Goal: Obtain resource: Obtain resource

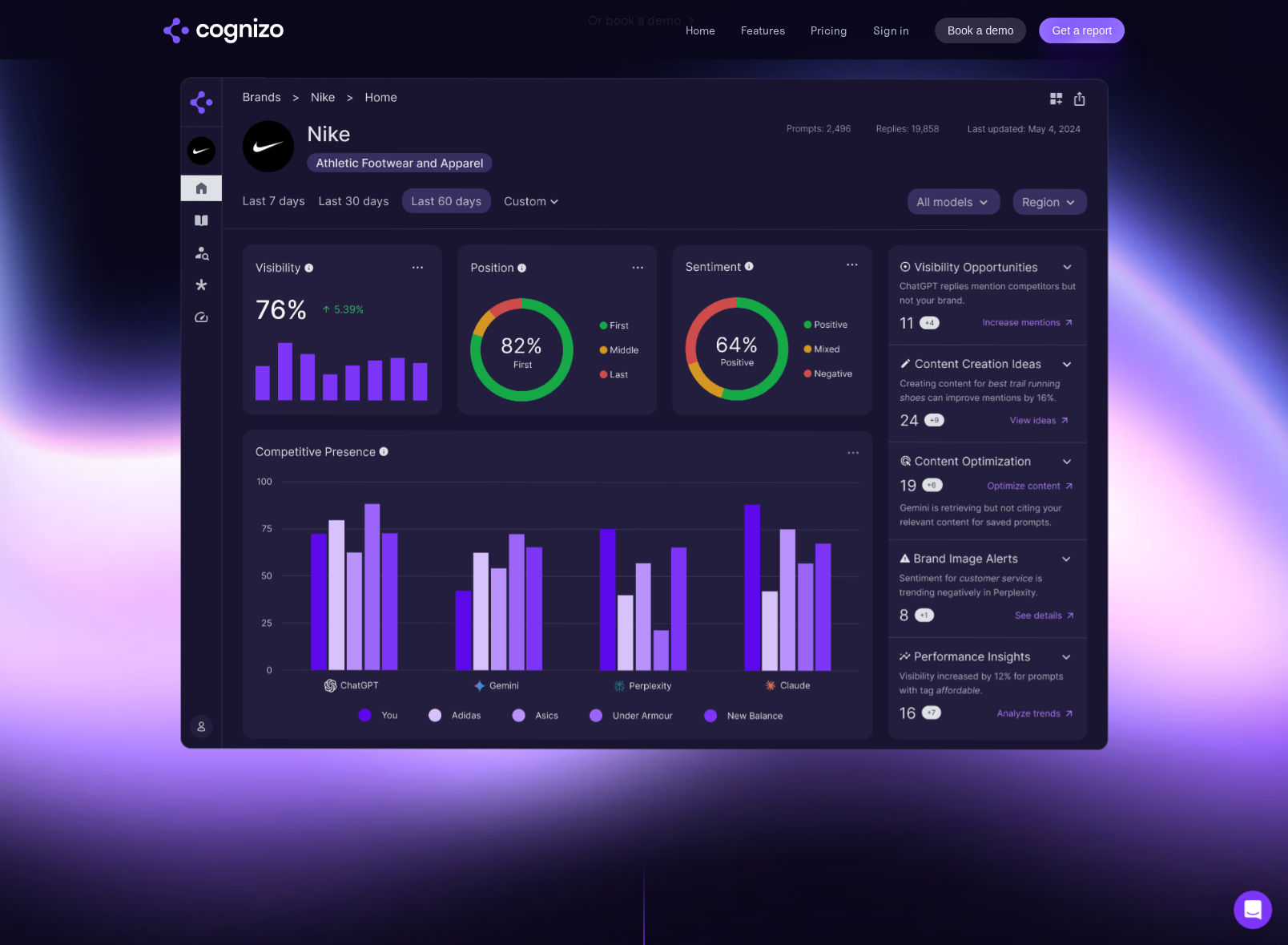
scroll to position [391, 0]
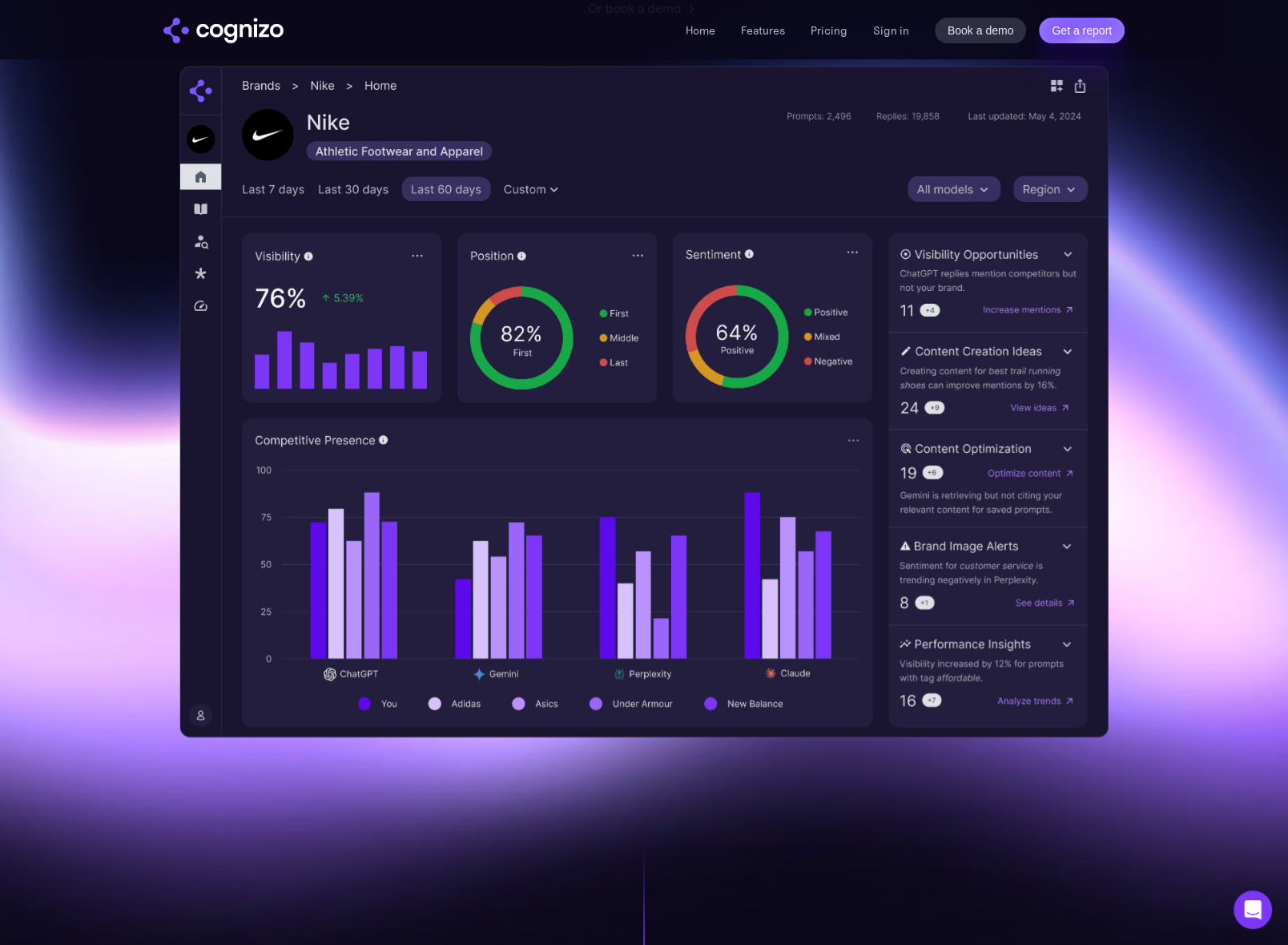
click at [819, 40] on div "Home Features Pricing Book a demo Get a report Sign in Book a demo Get a report" at bounding box center [905, 30] width 439 height 26
click at [843, 32] on link "Pricing" at bounding box center [829, 30] width 37 height 15
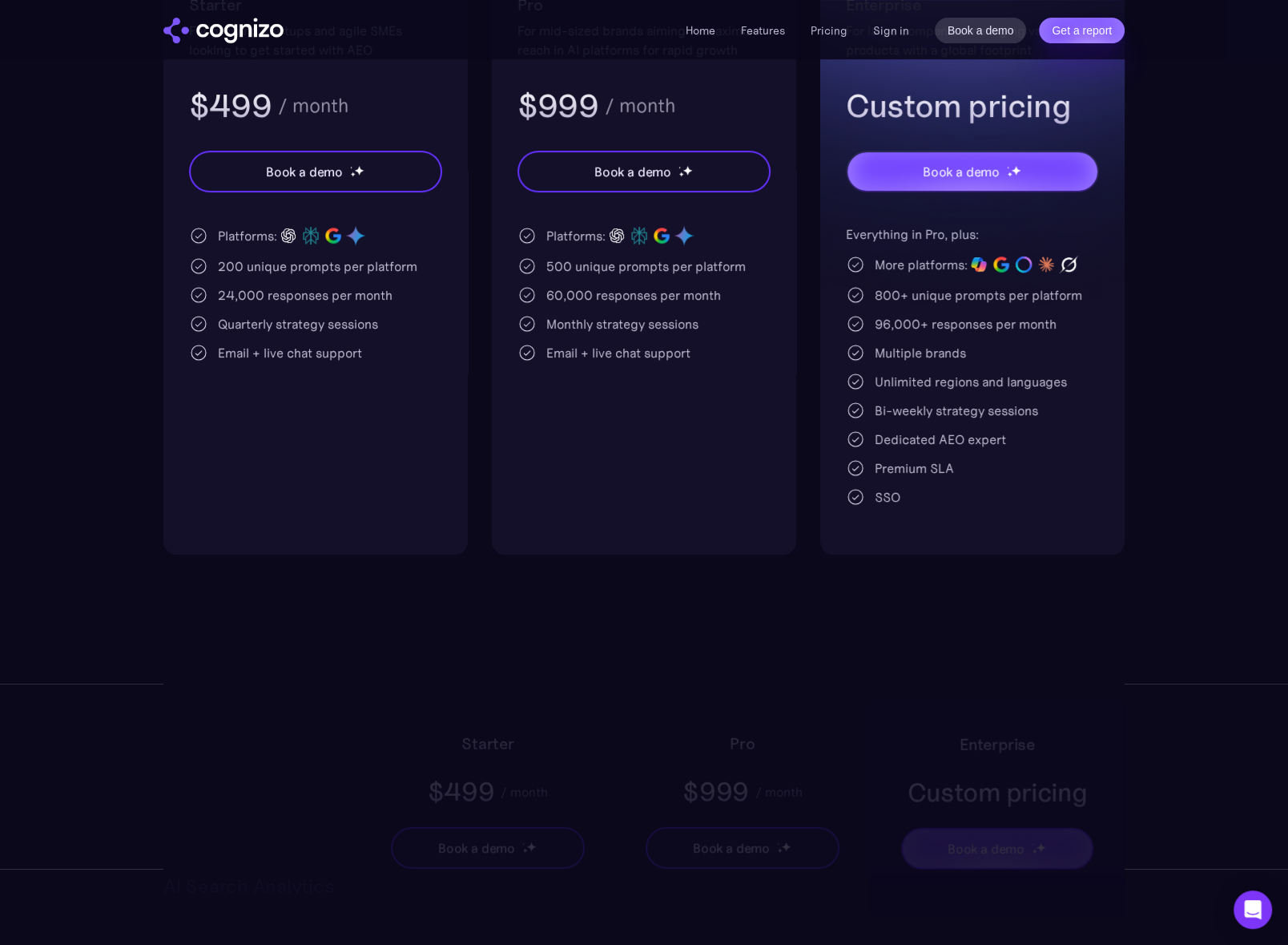
scroll to position [438, 0]
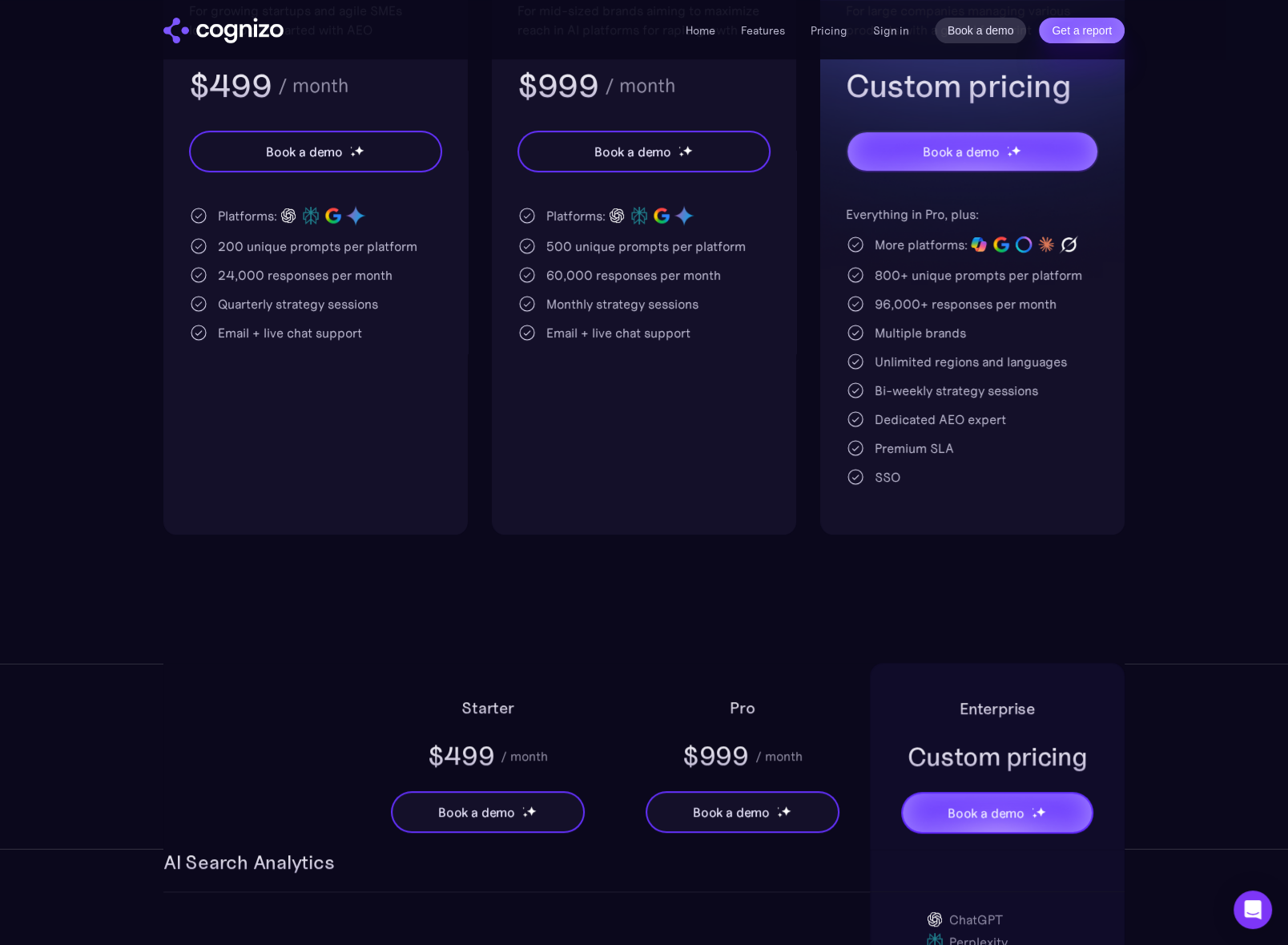
click at [335, 243] on div "200 unique prompts per platform" at bounding box center [317, 246] width 200 height 19
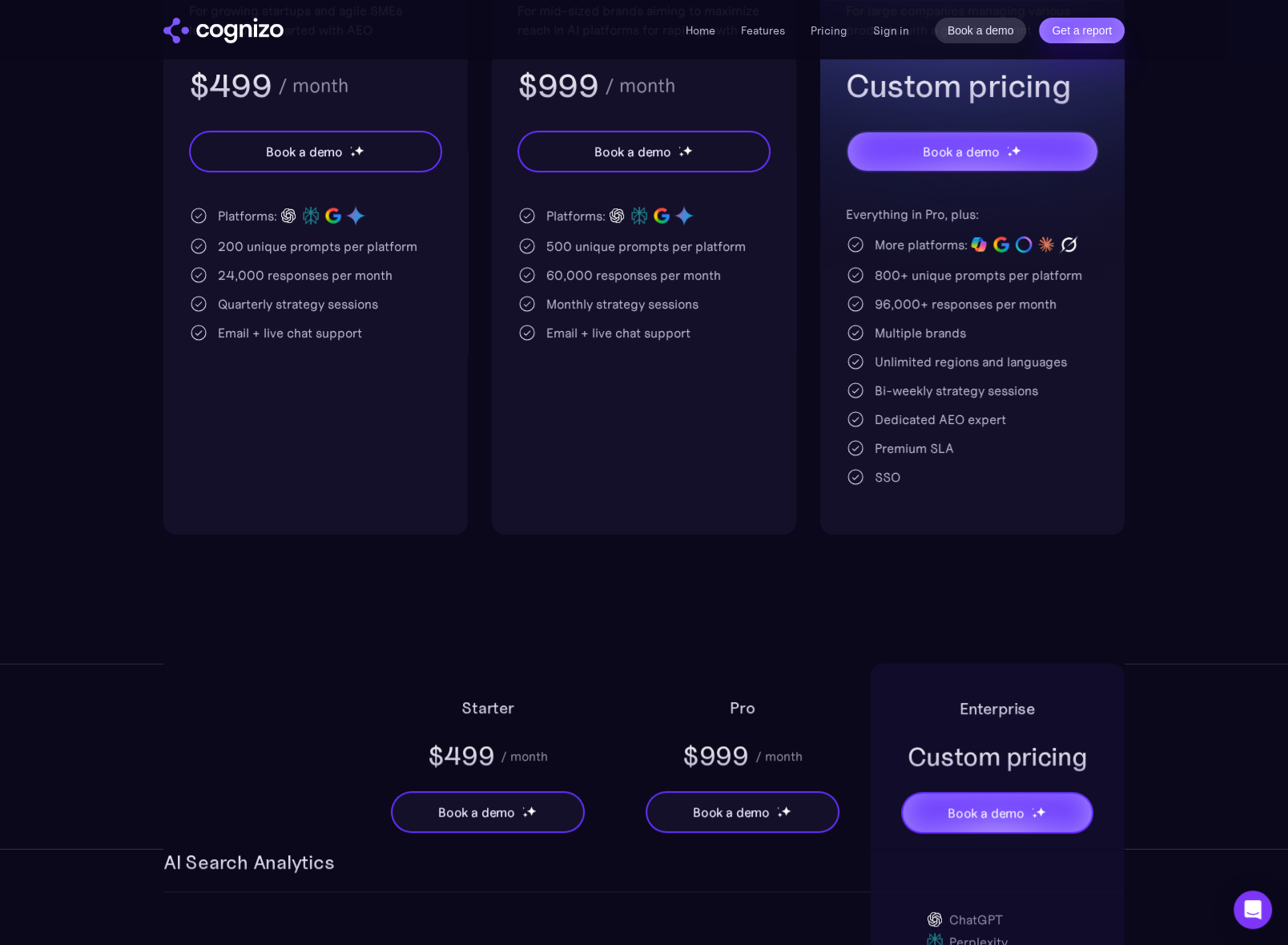
click at [347, 309] on div "Quarterly strategy sessions" at bounding box center [298, 304] width 160 height 19
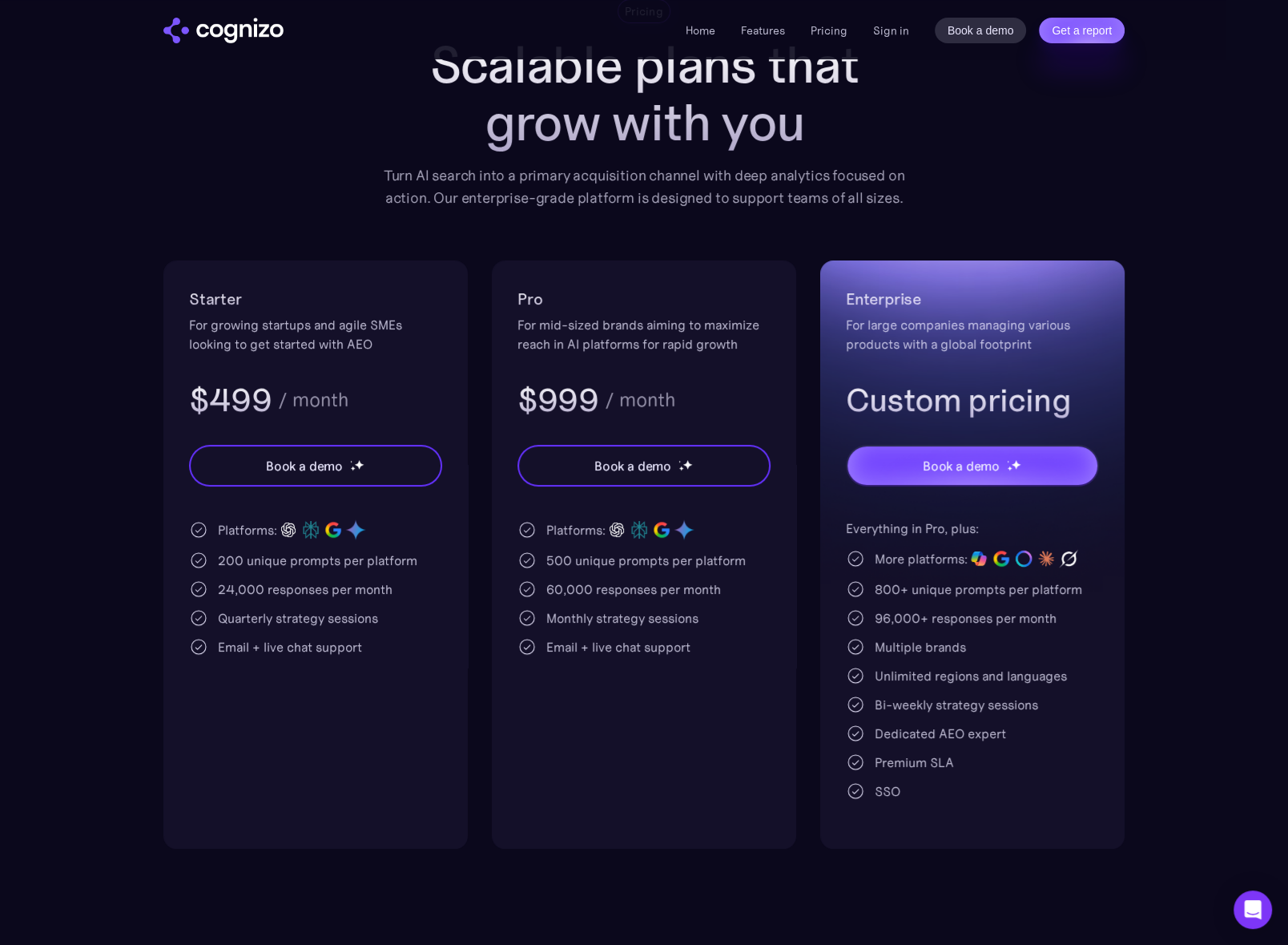
scroll to position [0, 0]
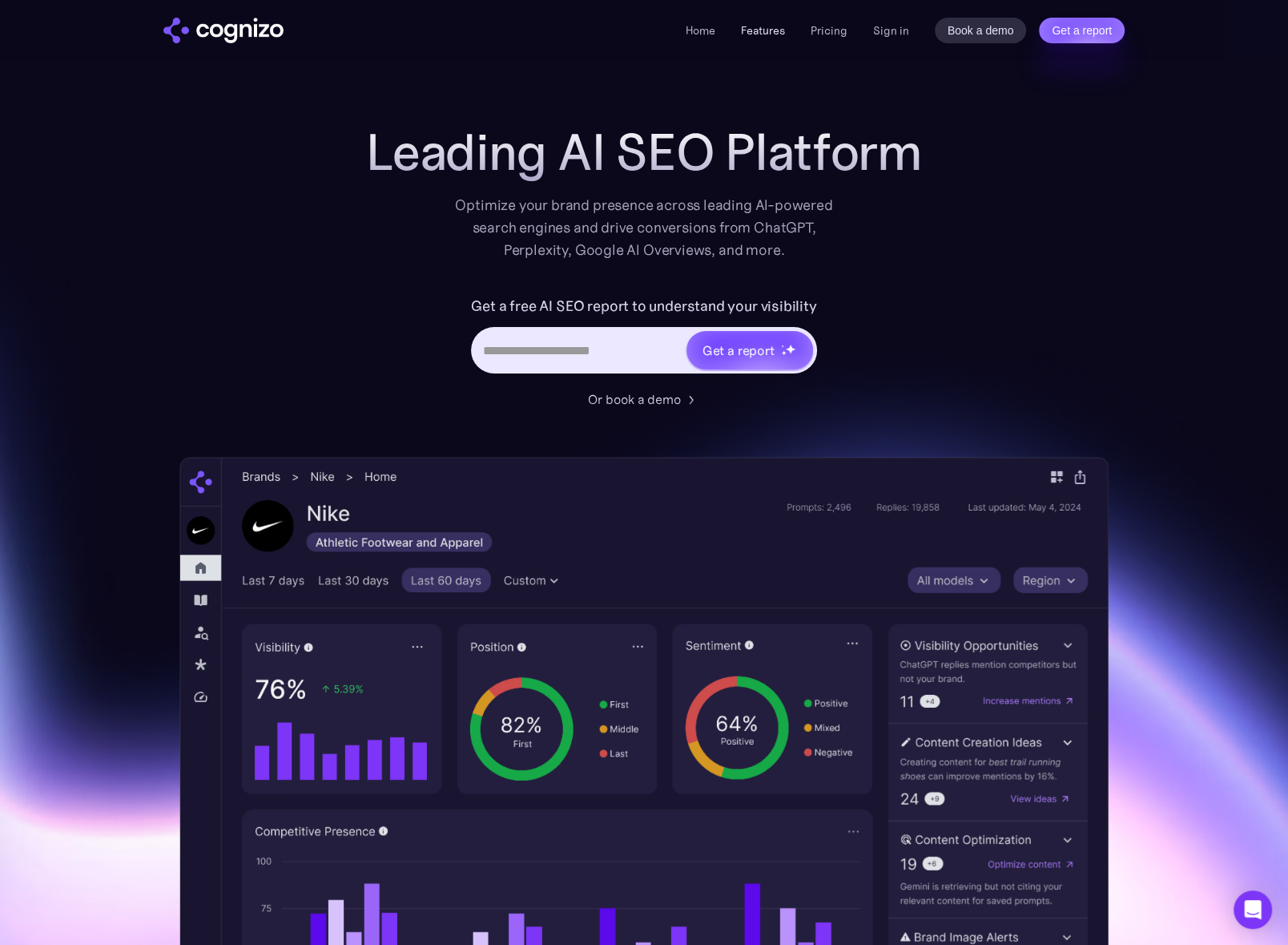
click at [777, 29] on link "Features" at bounding box center [762, 30] width 44 height 15
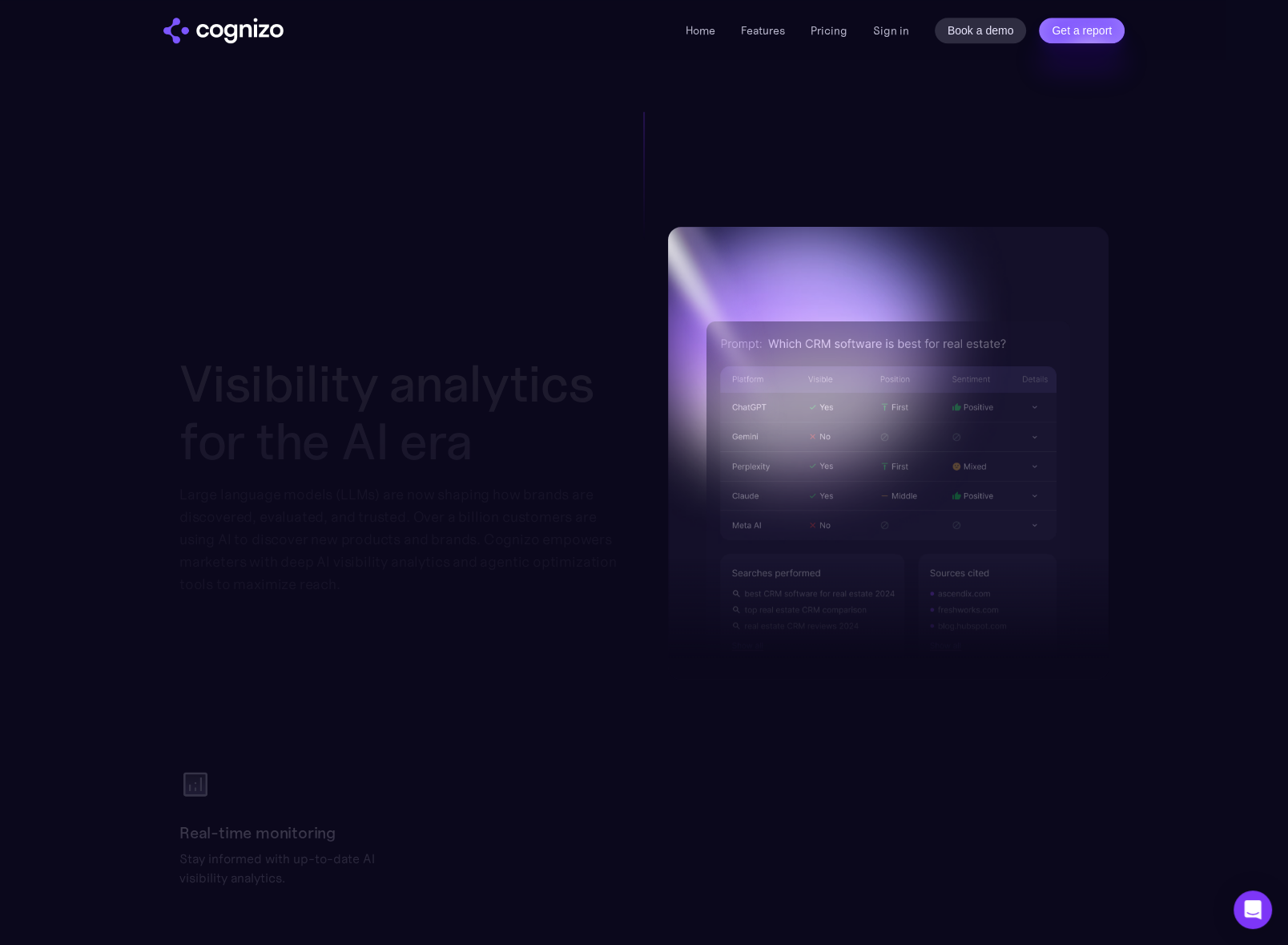
scroll to position [987, 0]
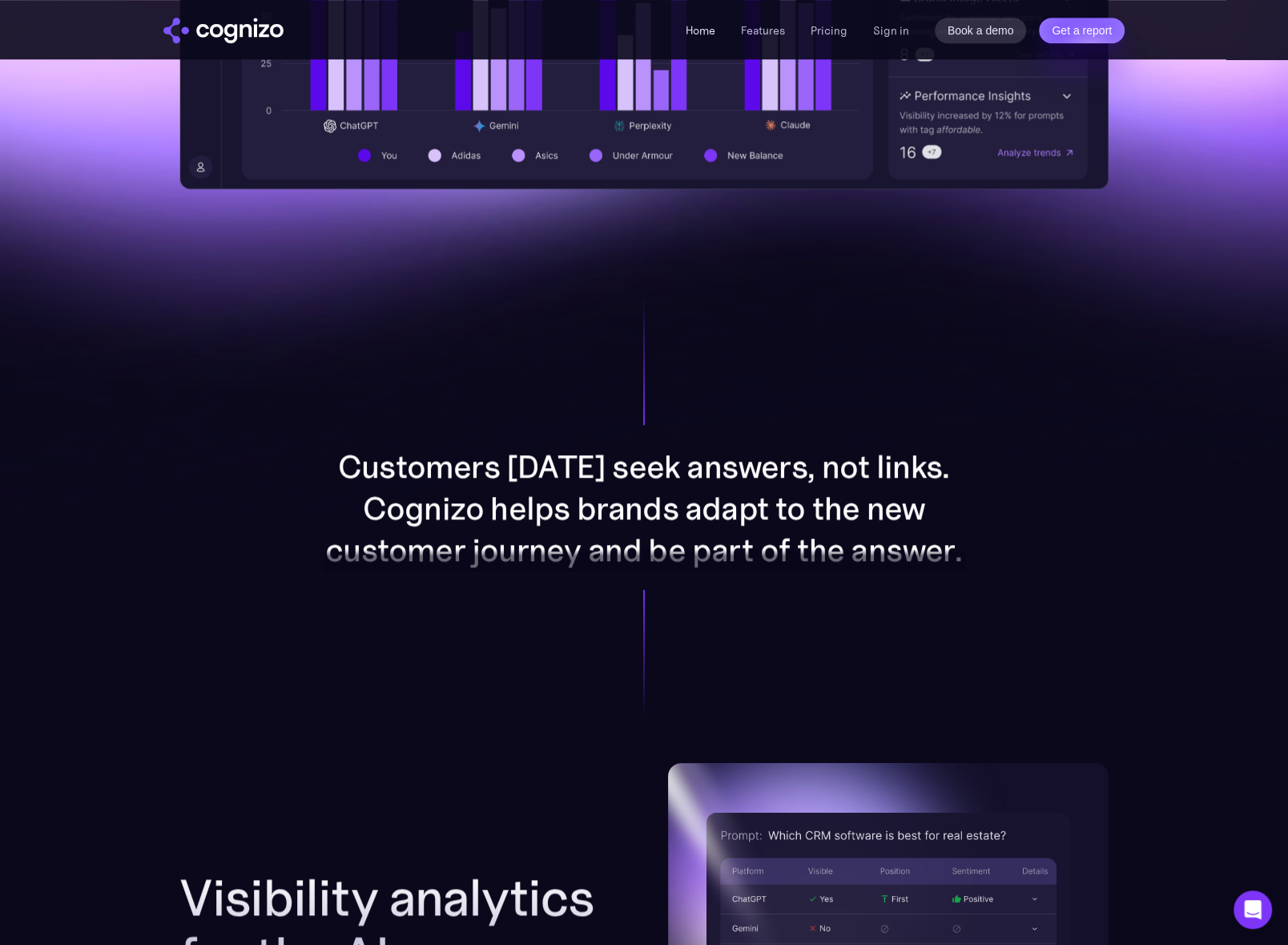
click at [704, 24] on link "Home" at bounding box center [700, 30] width 29 height 15
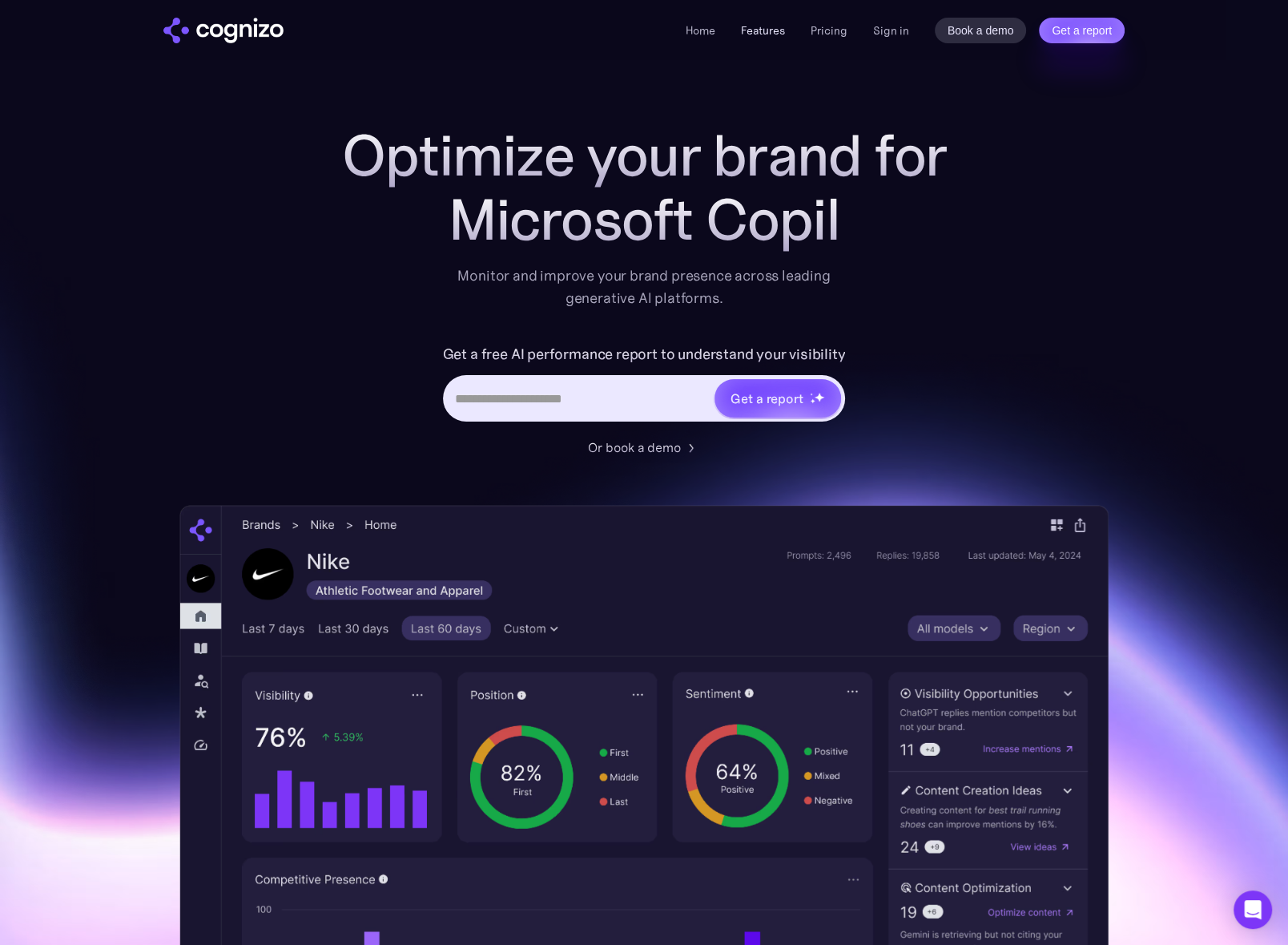
click at [767, 32] on link "Features" at bounding box center [762, 30] width 44 height 15
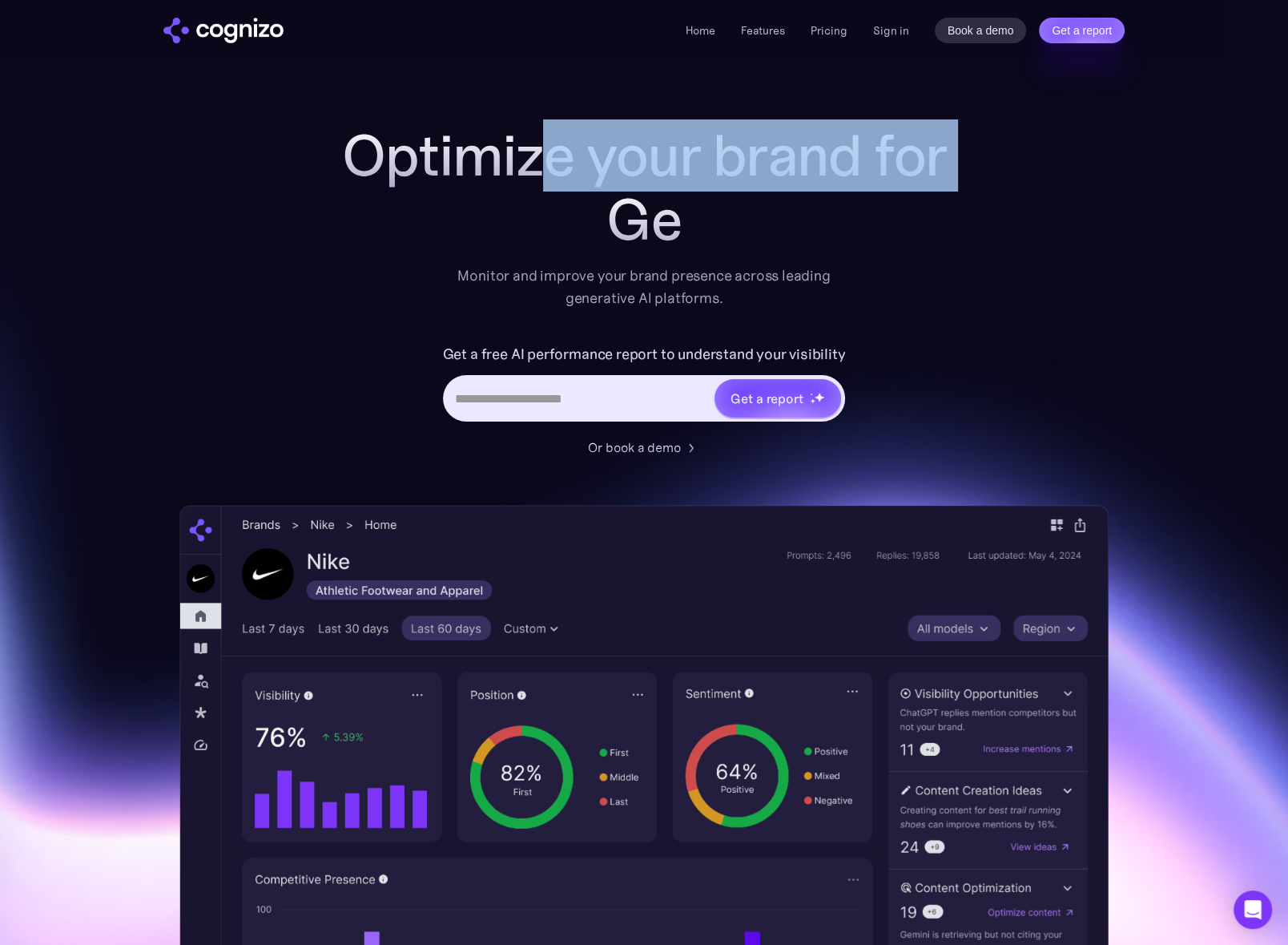
drag, startPoint x: 837, startPoint y: 226, endPoint x: 539, endPoint y: 183, distance: 301.1
click at [539, 183] on div "Optimize your brand for Ge" at bounding box center [644, 187] width 641 height 128
click at [539, 183] on h1 "Optimize your brand for" at bounding box center [644, 155] width 641 height 64
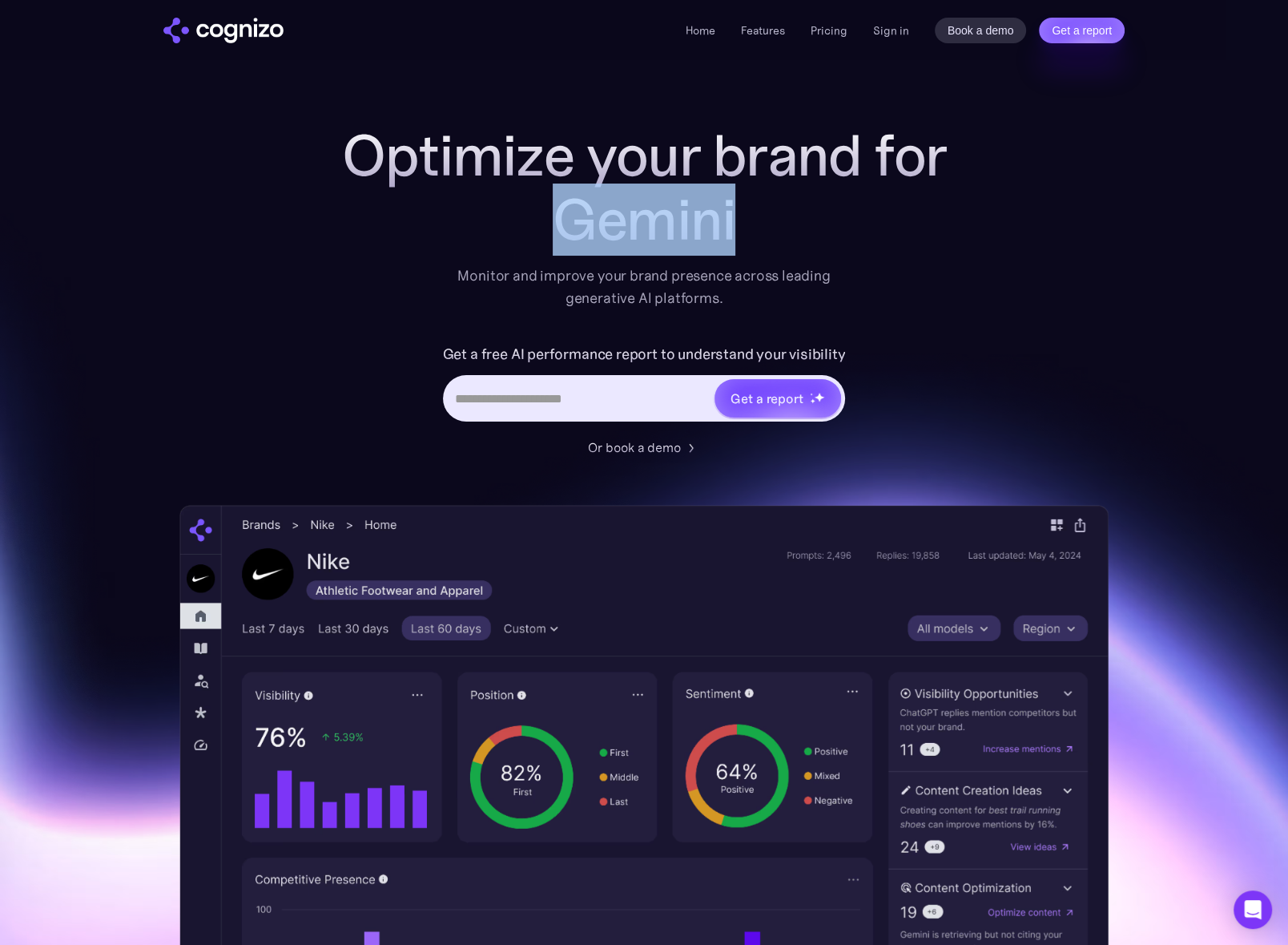
drag, startPoint x: 581, startPoint y: 203, endPoint x: 1006, endPoint y: 300, distance: 435.9
click at [1005, 296] on div "Optimize your brand for Gemini Monitor and improve your brand presence across l…" at bounding box center [644, 649] width 929 height 1053
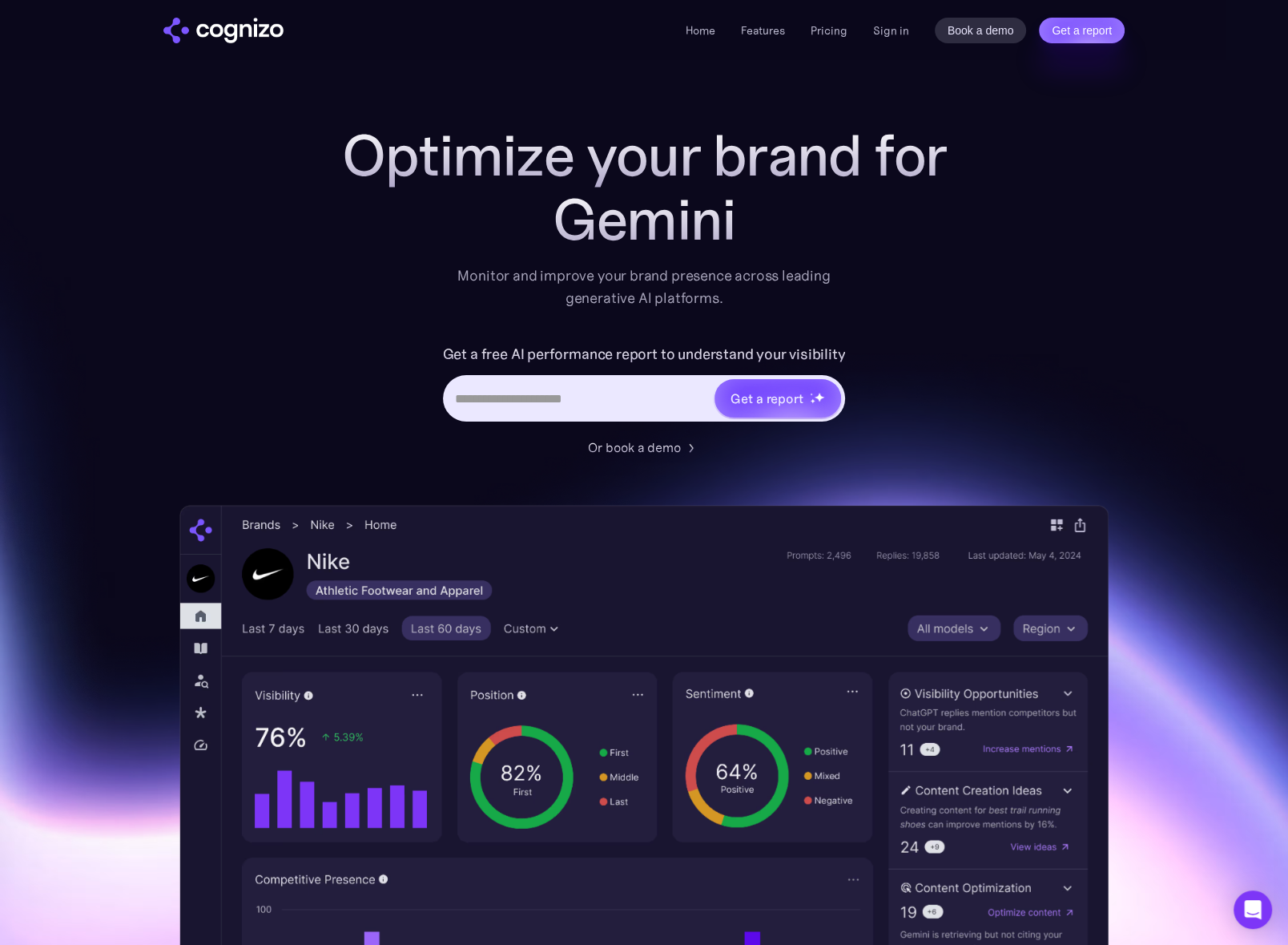
click at [1006, 300] on div "Optimize your brand for Gemini Monitor and improve your brand presence across l…" at bounding box center [644, 649] width 929 height 1053
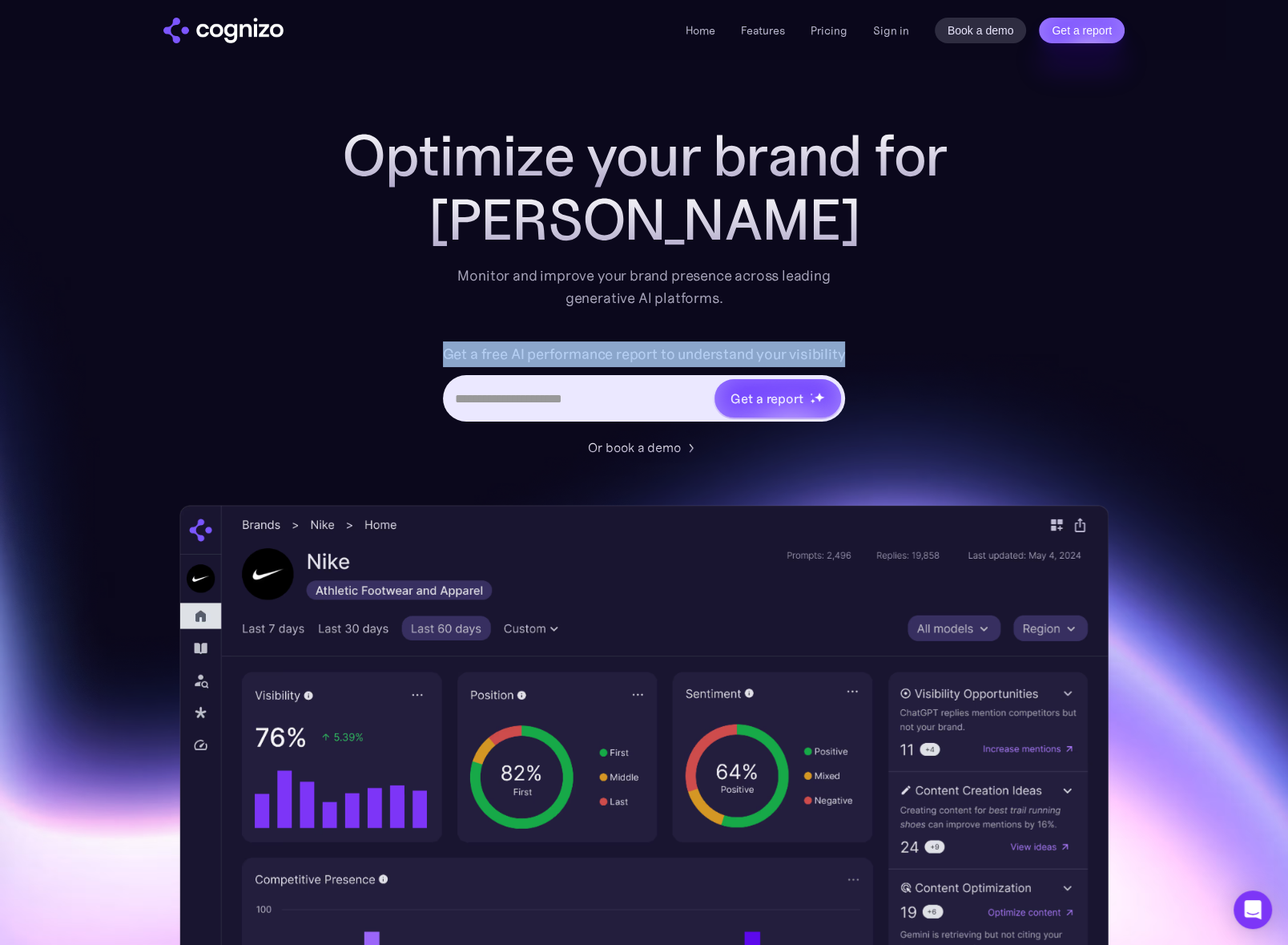
drag, startPoint x: 907, startPoint y: 347, endPoint x: 388, endPoint y: 332, distance: 519.2
click at [388, 332] on div "Optimize your brand for Claude Monitor and improve your brand presence across l…" at bounding box center [644, 289] width 641 height 333
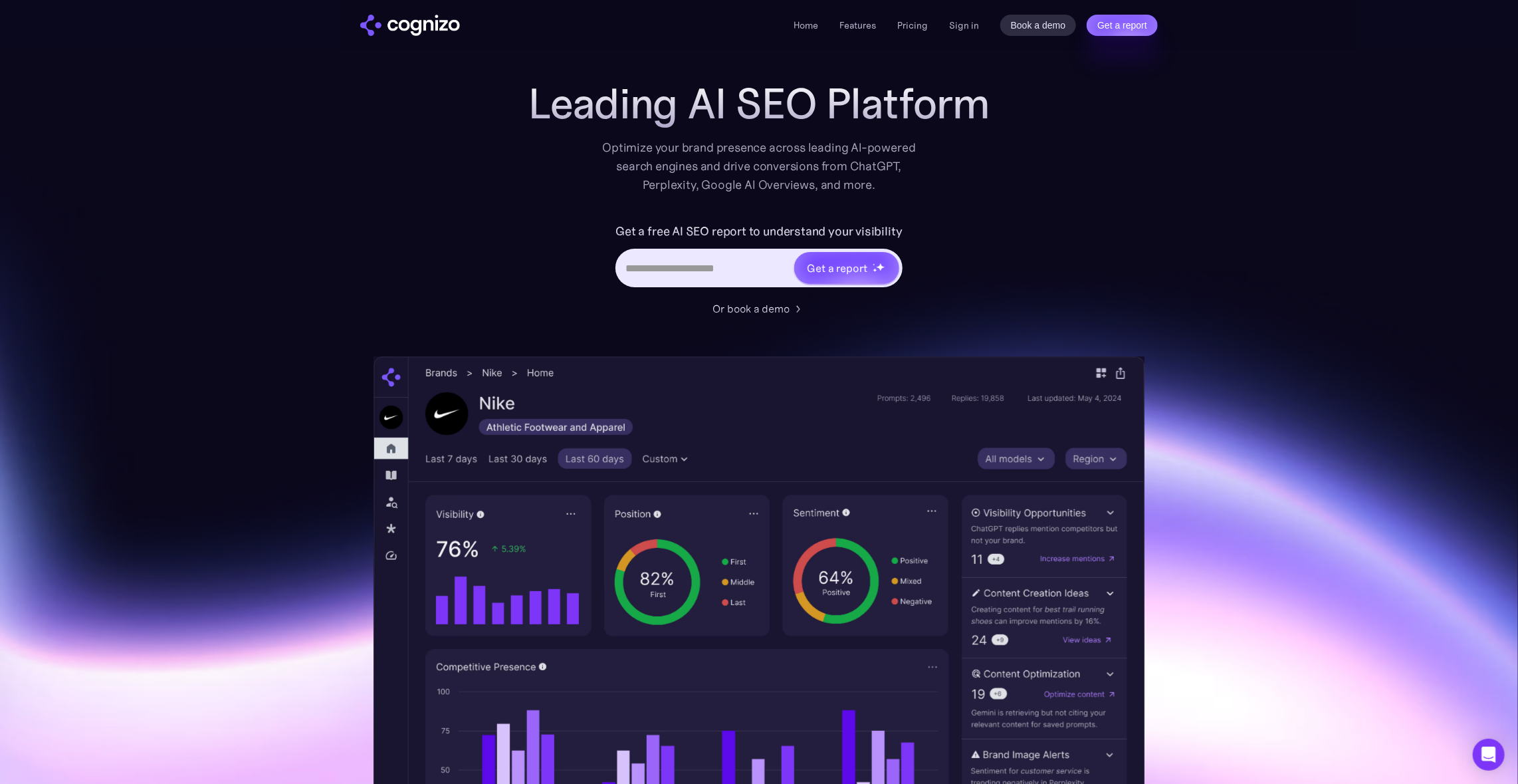
scroll to position [31, 0]
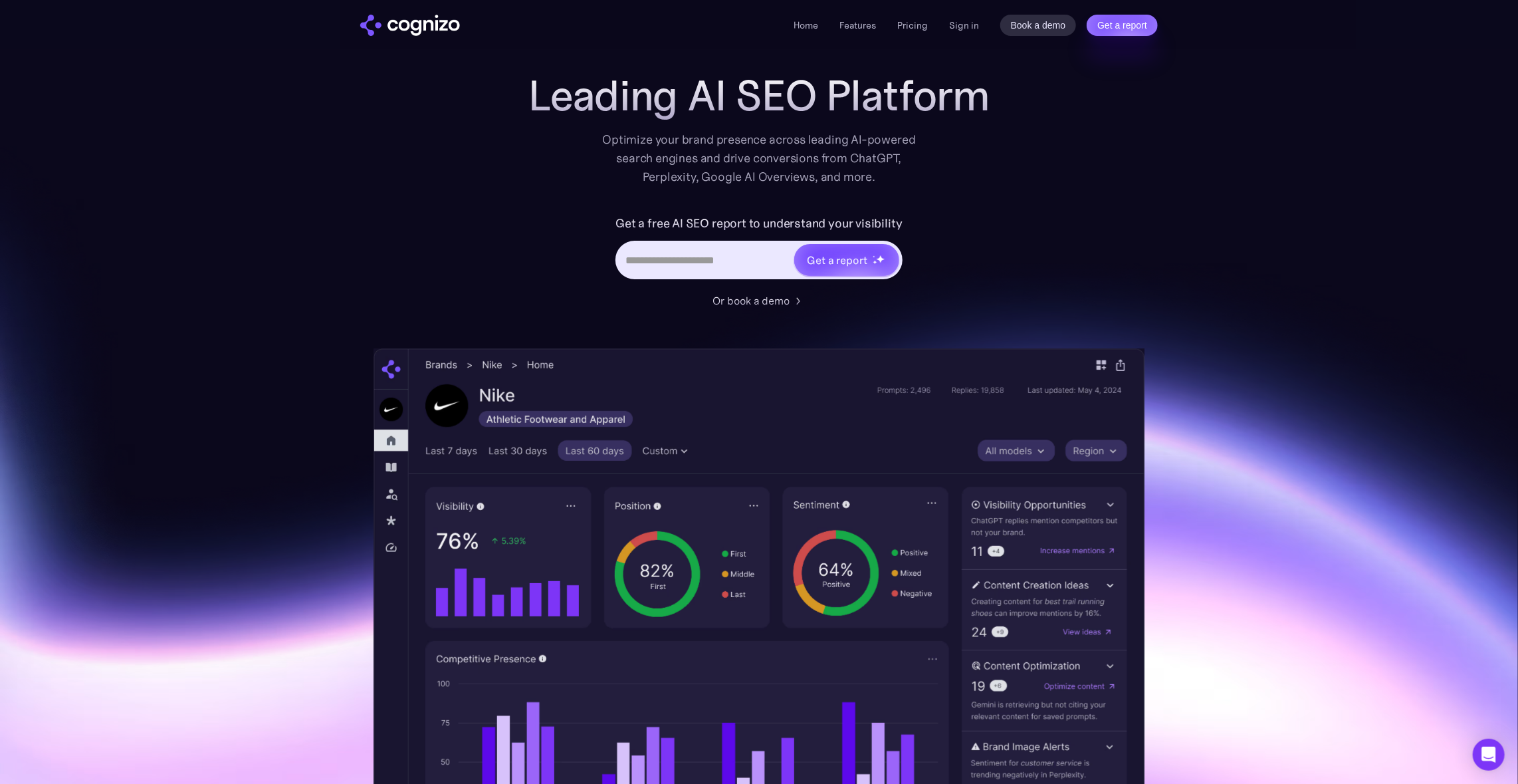
click at [692, 261] on input "Hero URL Input Form" at bounding box center [705, 259] width 175 height 25
type input "**********"
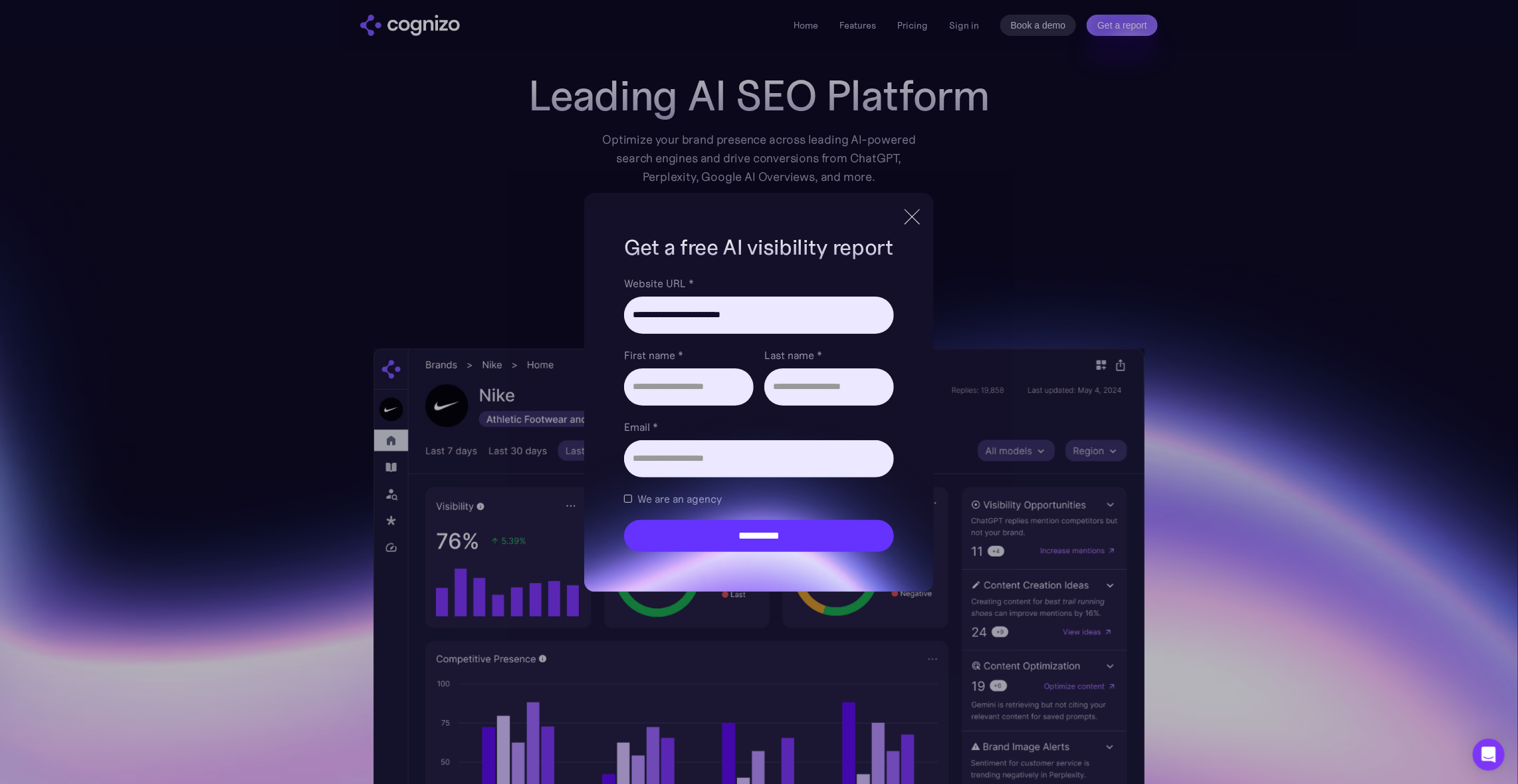
click at [903, 221] on div at bounding box center [912, 217] width 22 height 24
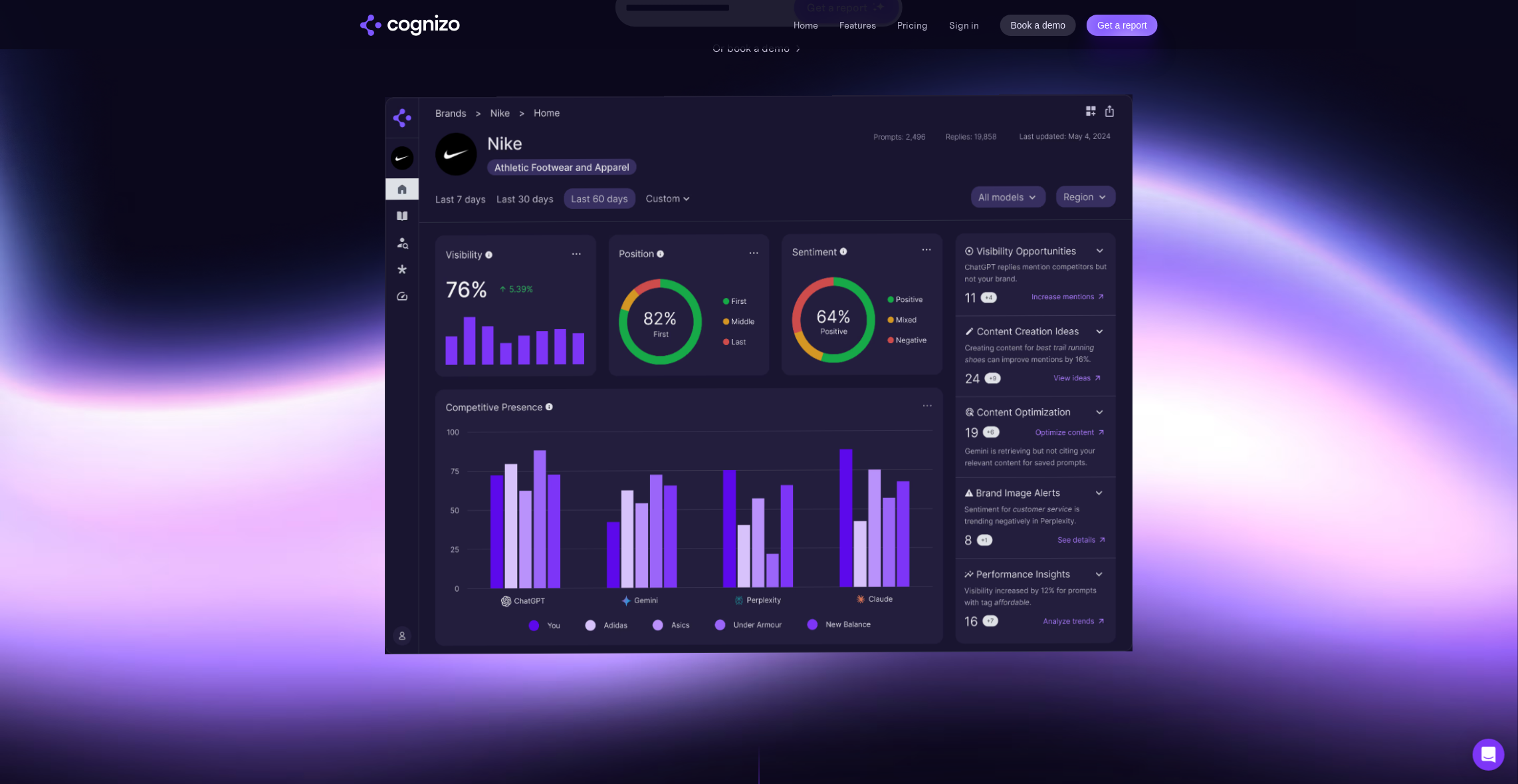
scroll to position [276, 0]
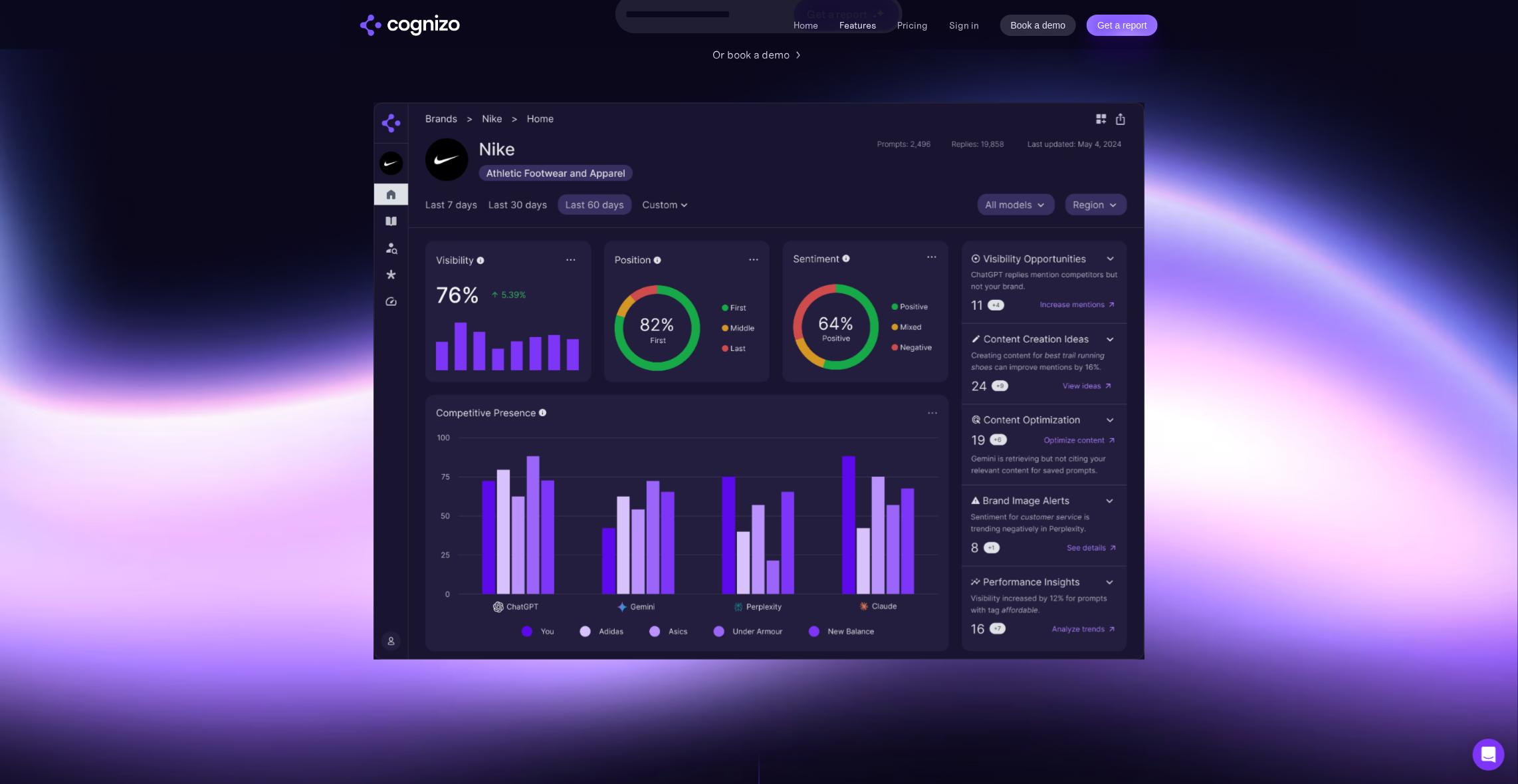
click at [868, 22] on link "Features" at bounding box center [858, 25] width 36 height 12
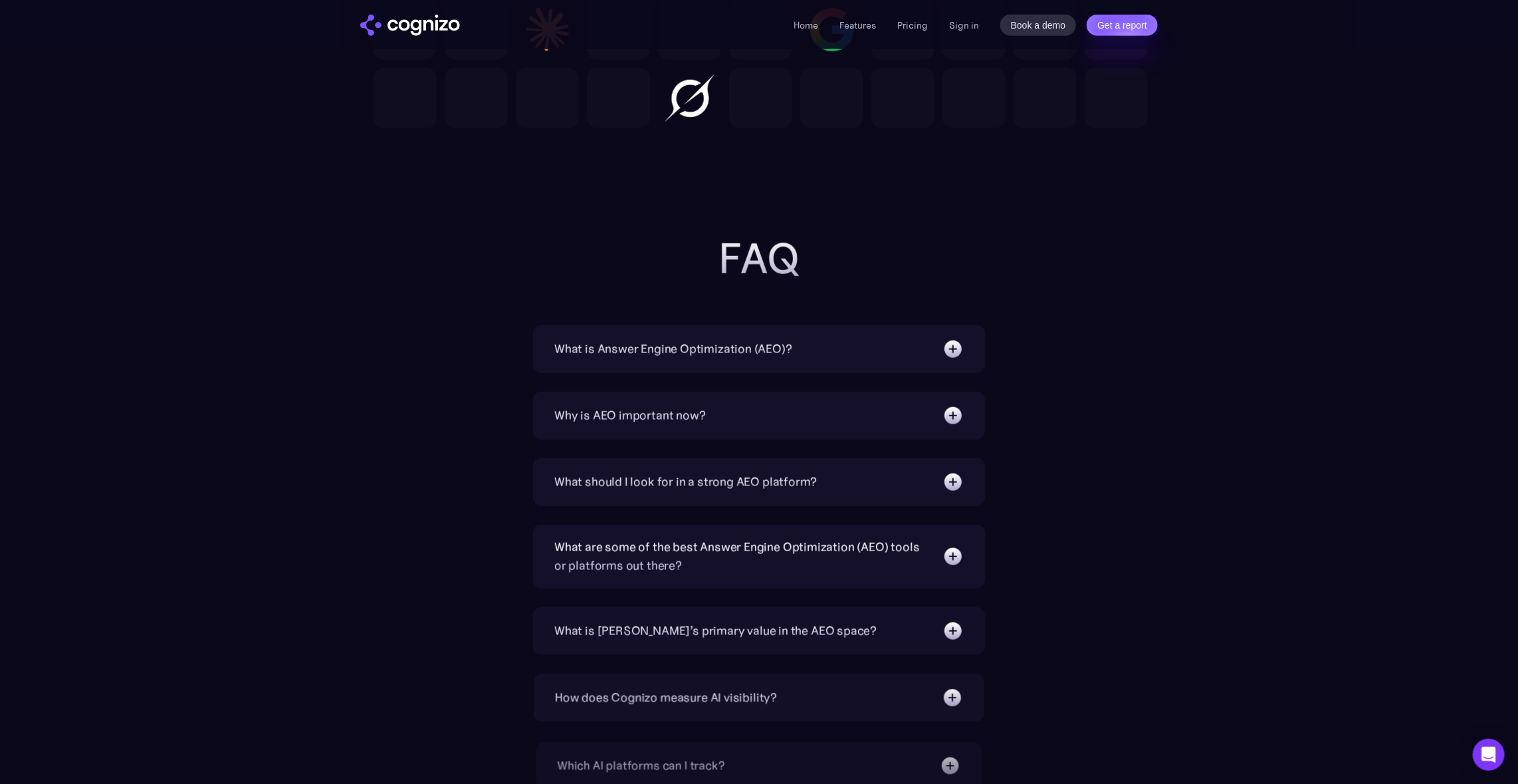
scroll to position [4050, 0]
